Goal: Find specific page/section: Find specific page/section

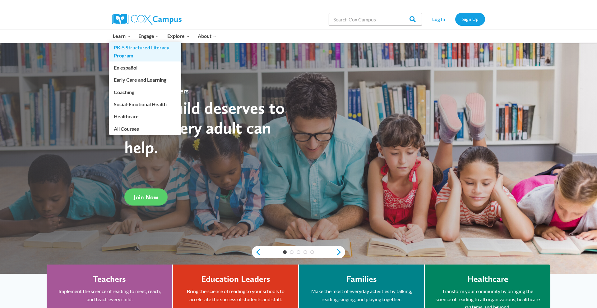
click at [140, 50] on link "PK-5 Structured Literacy Program" at bounding box center [145, 52] width 72 height 20
click at [122, 51] on link "PK-5 Structured Literacy Program" at bounding box center [145, 52] width 72 height 20
